Goal: Task Accomplishment & Management: Use online tool/utility

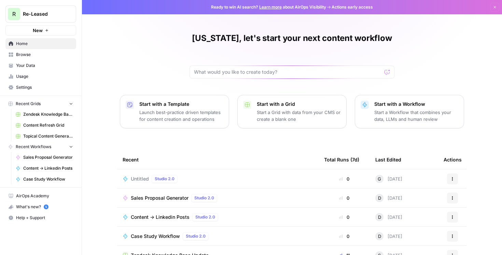
scroll to position [59, 0]
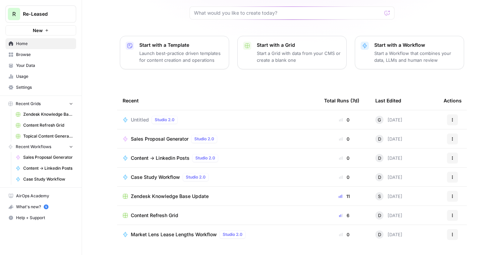
click at [258, 171] on td "Case Study Workflow Studio 2.0" at bounding box center [217, 177] width 201 height 19
click at [243, 178] on div "Case Study Workflow Studio 2.0" at bounding box center [218, 177] width 190 height 8
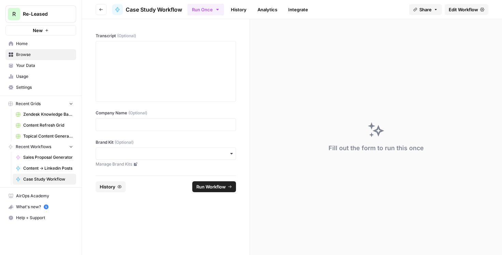
click at [111, 186] on span "History" at bounding box center [108, 186] width 16 height 7
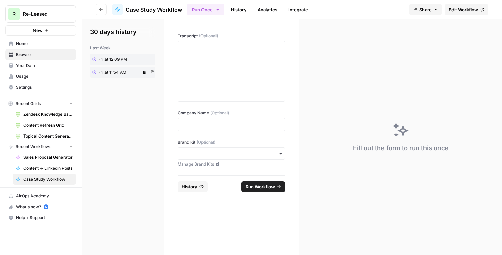
click at [118, 74] on span "Fri at 11:54 AM" at bounding box center [112, 72] width 28 height 6
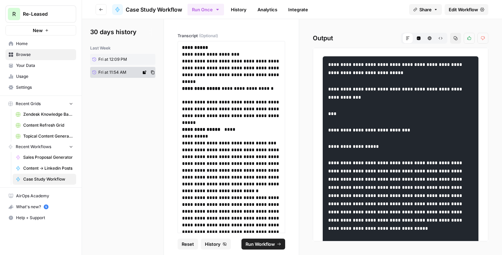
click at [144, 72] on icon at bounding box center [144, 72] width 3 height 3
click at [153, 72] on icon "button" at bounding box center [152, 72] width 4 height 4
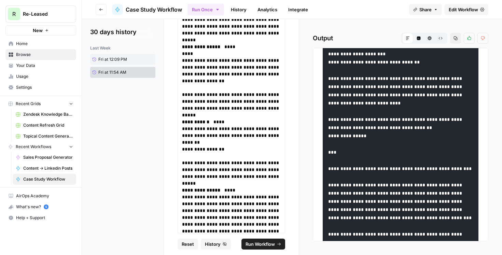
scroll to position [398, 0]
